Goal: Transaction & Acquisition: Purchase product/service

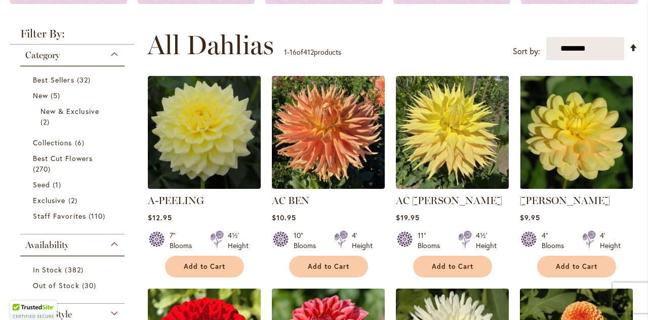
scroll to position [167, 0]
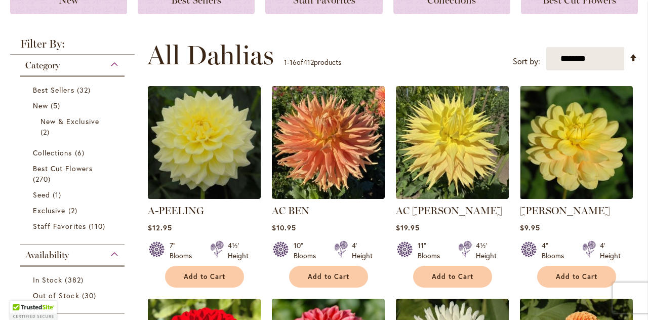
click at [108, 63] on div "Category" at bounding box center [72, 63] width 104 height 16
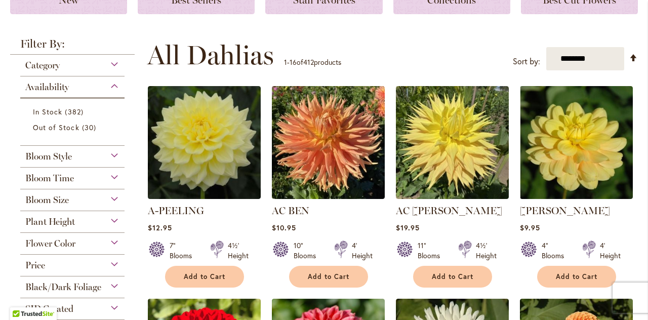
click at [34, 159] on span "Bloom Style" at bounding box center [48, 156] width 47 height 11
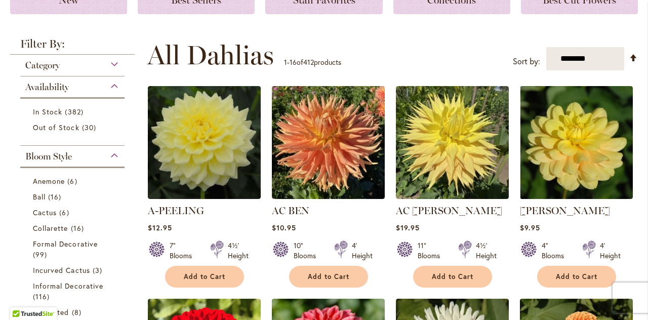
scroll to position [312, 0]
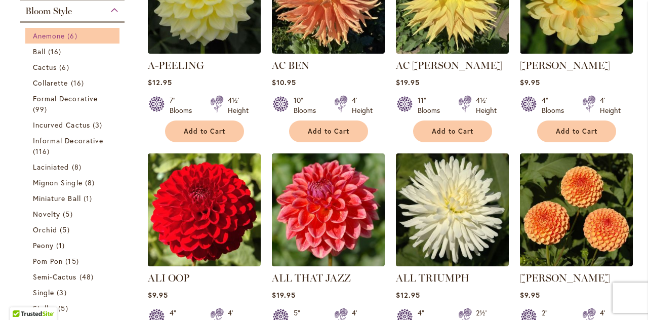
click at [42, 38] on span "Anemone" at bounding box center [49, 36] width 32 height 10
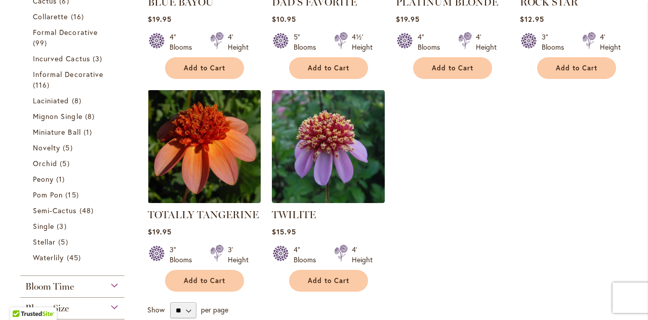
scroll to position [354, 0]
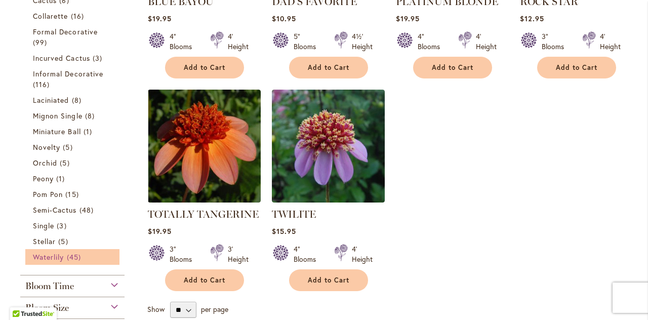
click at [38, 258] on span "Waterlily" at bounding box center [48, 257] width 31 height 10
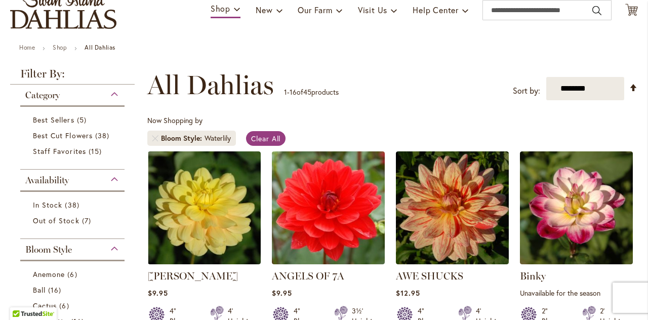
scroll to position [82, 0]
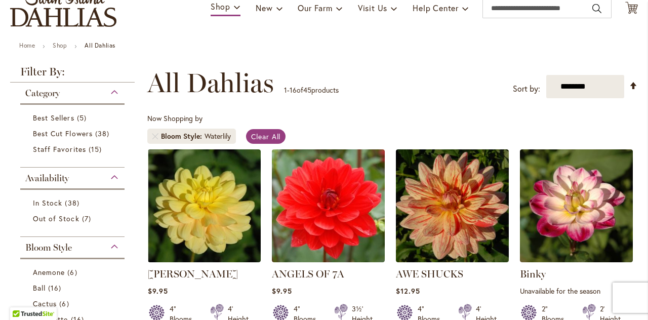
click at [109, 92] on div "Category" at bounding box center [72, 91] width 104 height 16
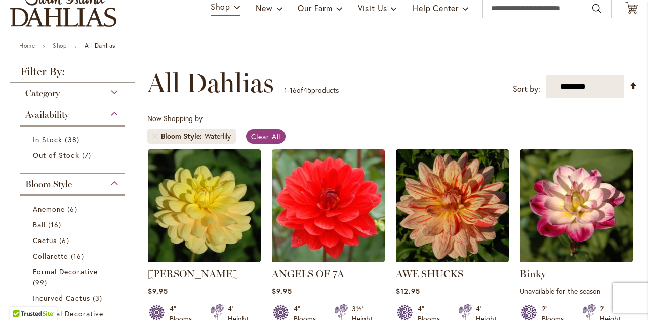
click at [107, 111] on div "Availability" at bounding box center [72, 112] width 104 height 16
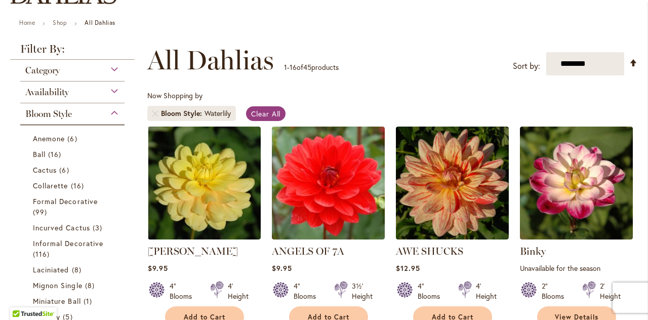
scroll to position [107, 0]
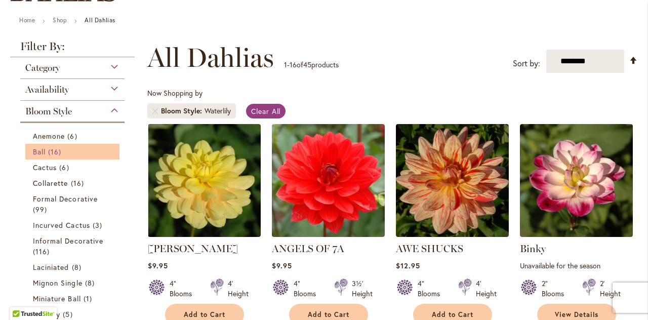
click at [41, 152] on span "Ball" at bounding box center [39, 152] width 13 height 10
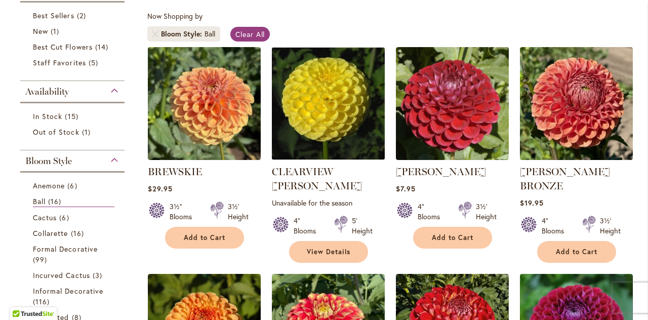
scroll to position [184, 0]
click at [36, 235] on span "Collarette" at bounding box center [50, 233] width 35 height 10
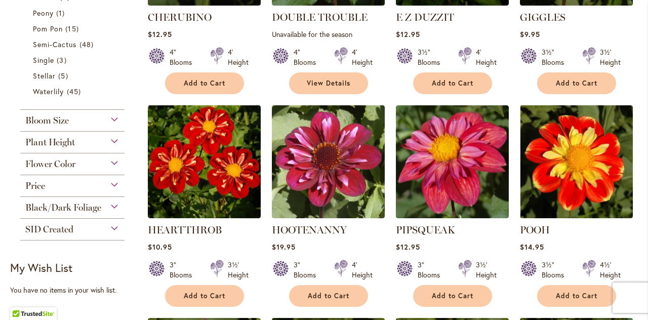
scroll to position [573, 0]
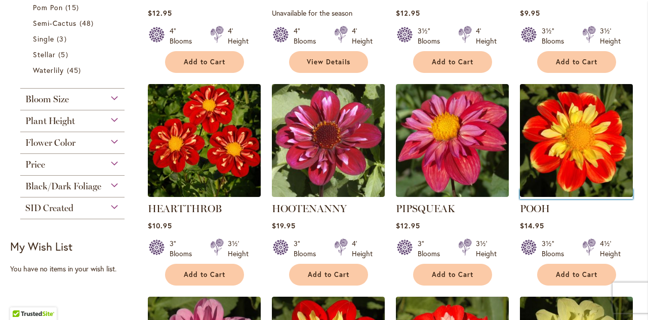
click at [577, 141] on img at bounding box center [576, 140] width 118 height 118
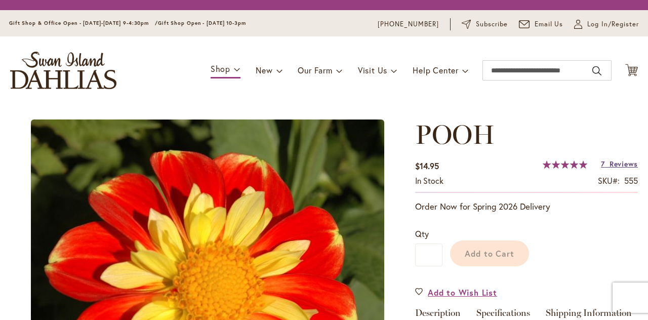
click at [601, 164] on span "7" at bounding box center [603, 164] width 4 height 10
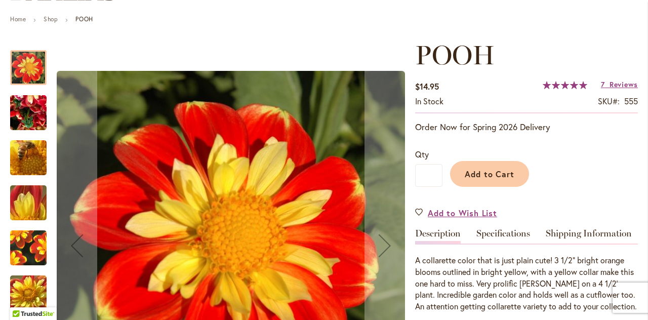
scroll to position [111, 0]
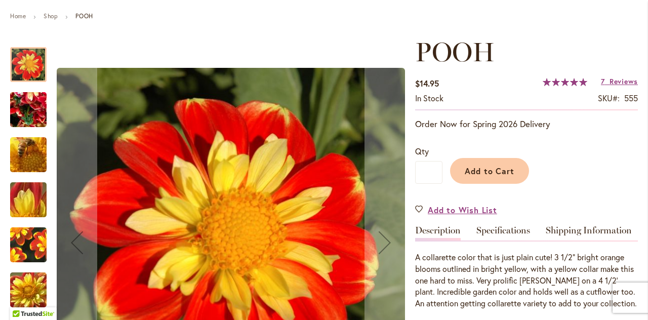
click at [20, 105] on img "POOH" at bounding box center [28, 110] width 73 height 55
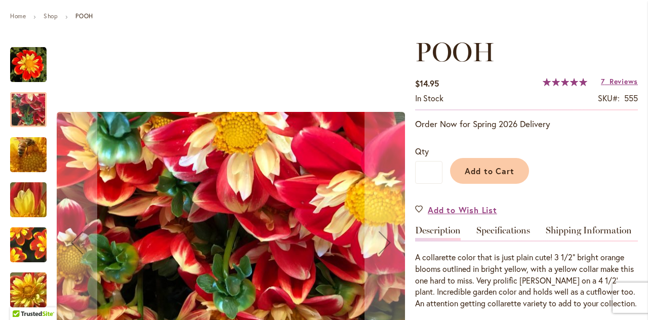
click at [22, 155] on img "POOH" at bounding box center [28, 155] width 73 height 55
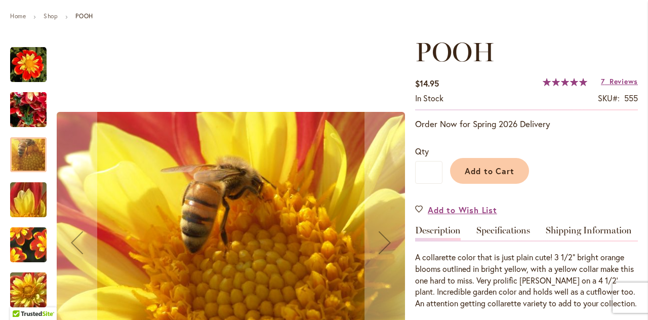
click at [20, 202] on img "POOH" at bounding box center [28, 200] width 73 height 55
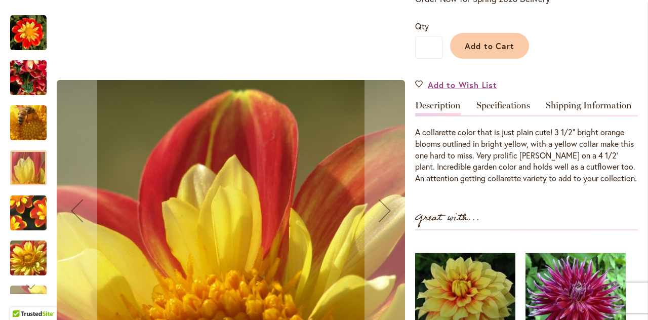
scroll to position [236, 0]
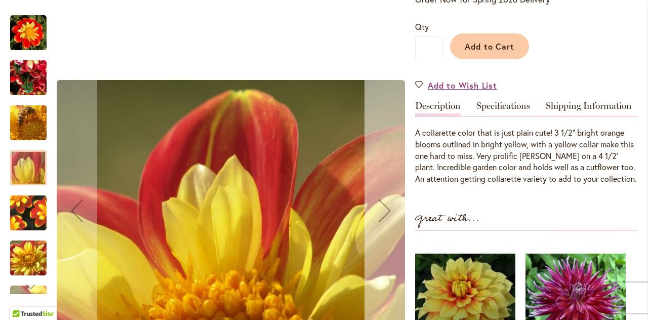
click at [374, 208] on div "Next" at bounding box center [385, 210] width 41 height 41
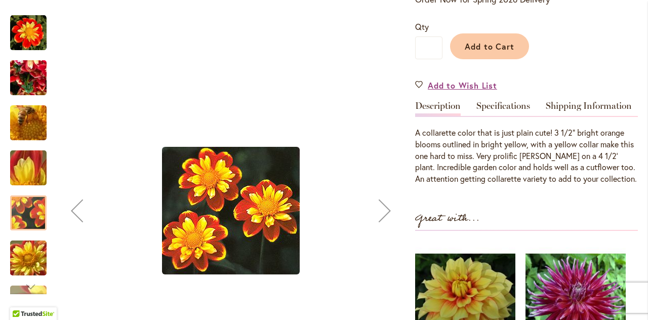
click at [387, 212] on div "Next" at bounding box center [385, 210] width 41 height 41
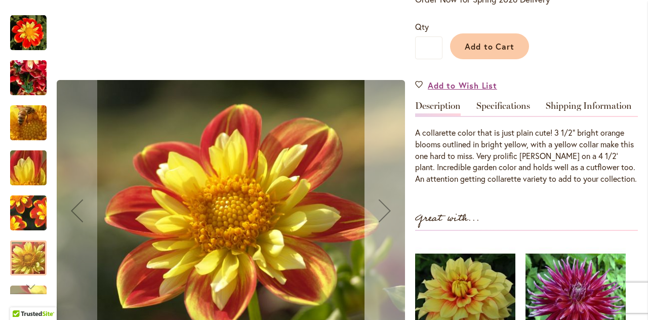
click at [380, 207] on div "Next" at bounding box center [385, 210] width 41 height 41
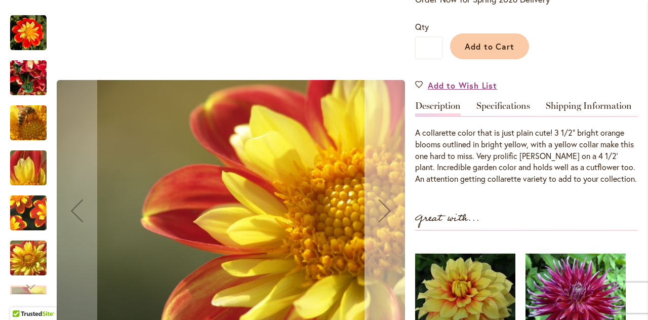
click at [382, 209] on div "Next" at bounding box center [385, 210] width 41 height 41
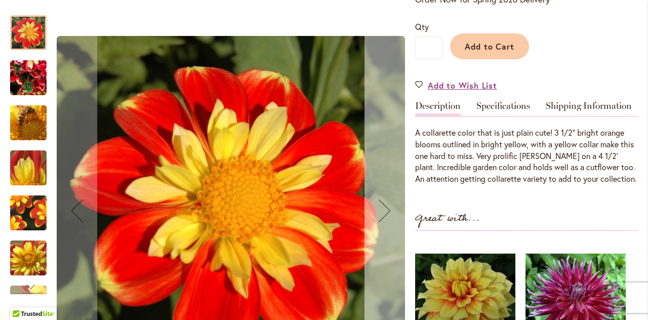
click at [381, 207] on div "Next" at bounding box center [385, 210] width 41 height 41
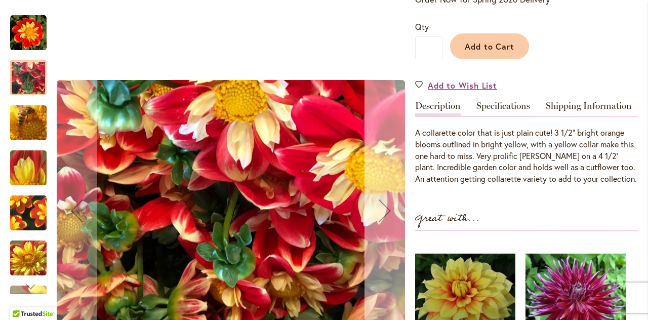
click at [378, 209] on div "Next" at bounding box center [385, 210] width 41 height 41
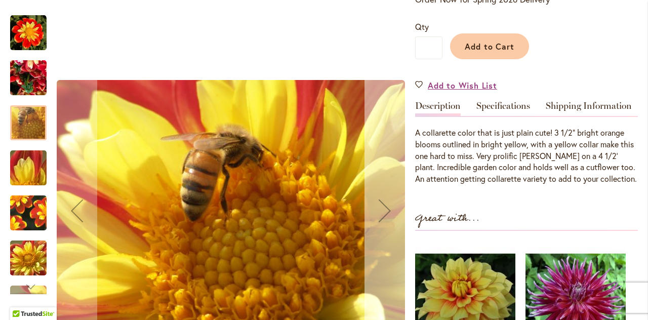
click at [377, 206] on div "Next" at bounding box center [385, 210] width 41 height 41
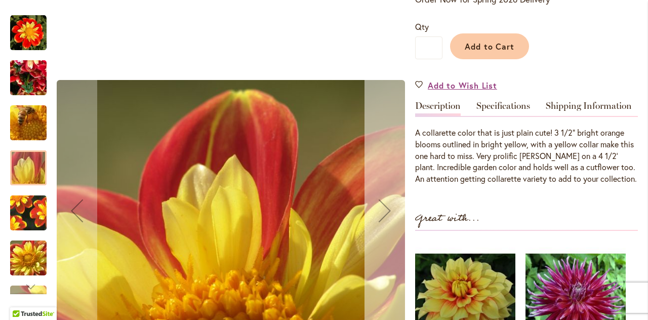
click at [373, 204] on div "Next" at bounding box center [385, 210] width 41 height 41
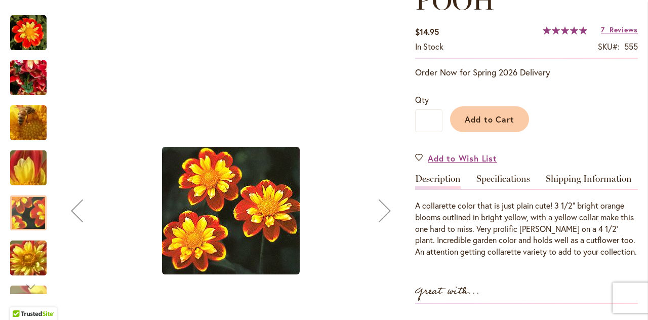
scroll to position [0, 0]
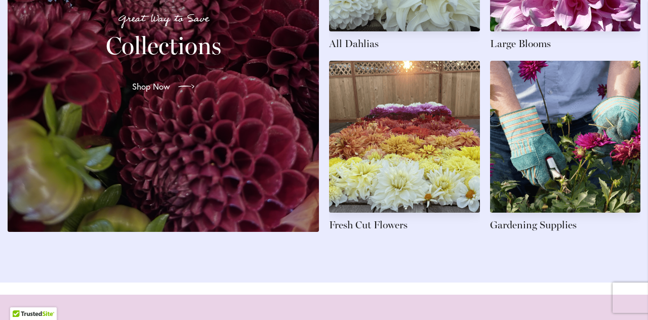
scroll to position [1669, 0]
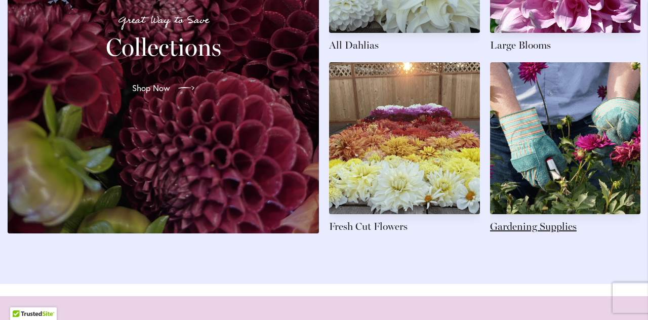
click at [532, 233] on link at bounding box center [565, 147] width 151 height 171
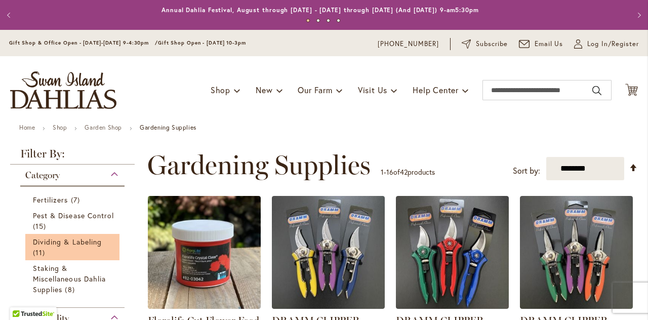
click at [25, 263] on li "Staking & Miscellaneous Dahlia Supplies 8 items" at bounding box center [72, 278] width 94 height 37
click at [26, 245] on li "Dividing & Labeling 11 items" at bounding box center [72, 247] width 94 height 26
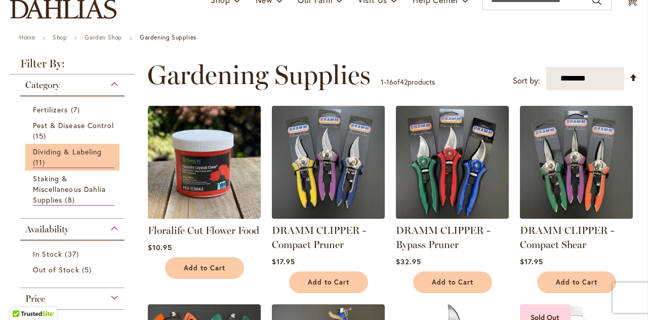
scroll to position [110, 0]
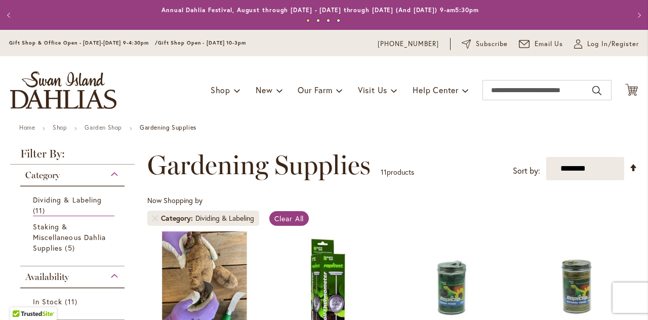
click at [7, 18] on button "Previous" at bounding box center [10, 15] width 20 height 20
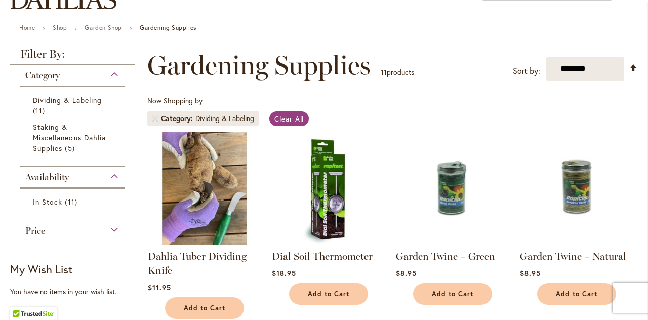
scroll to position [98, 0]
